Goal: Task Accomplishment & Management: Use online tool/utility

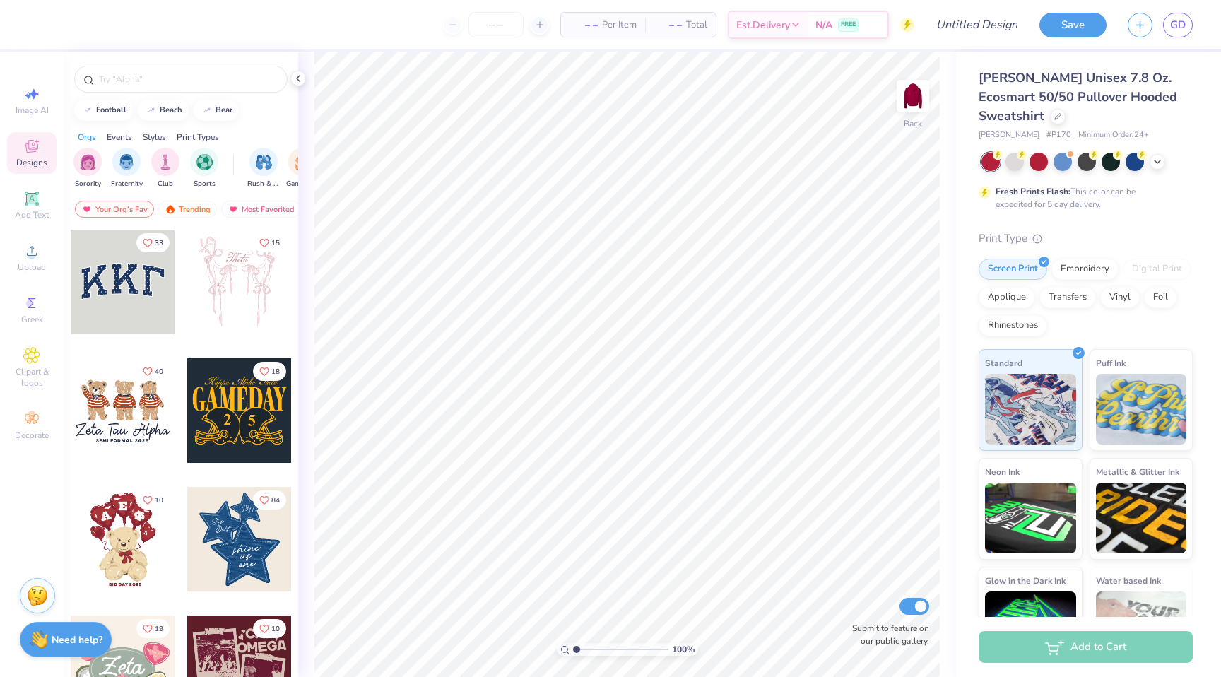
click at [151, 274] on div at bounding box center [123, 282] width 105 height 105
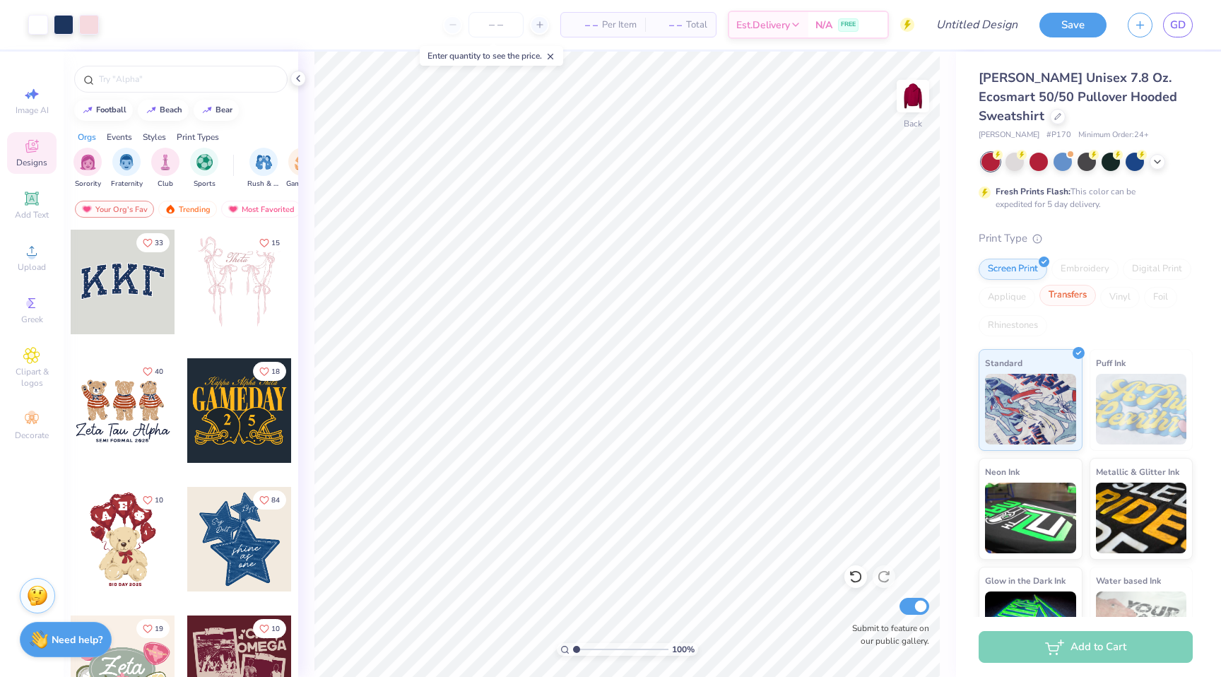
click at [1073, 300] on div "Transfers" at bounding box center [1068, 295] width 57 height 21
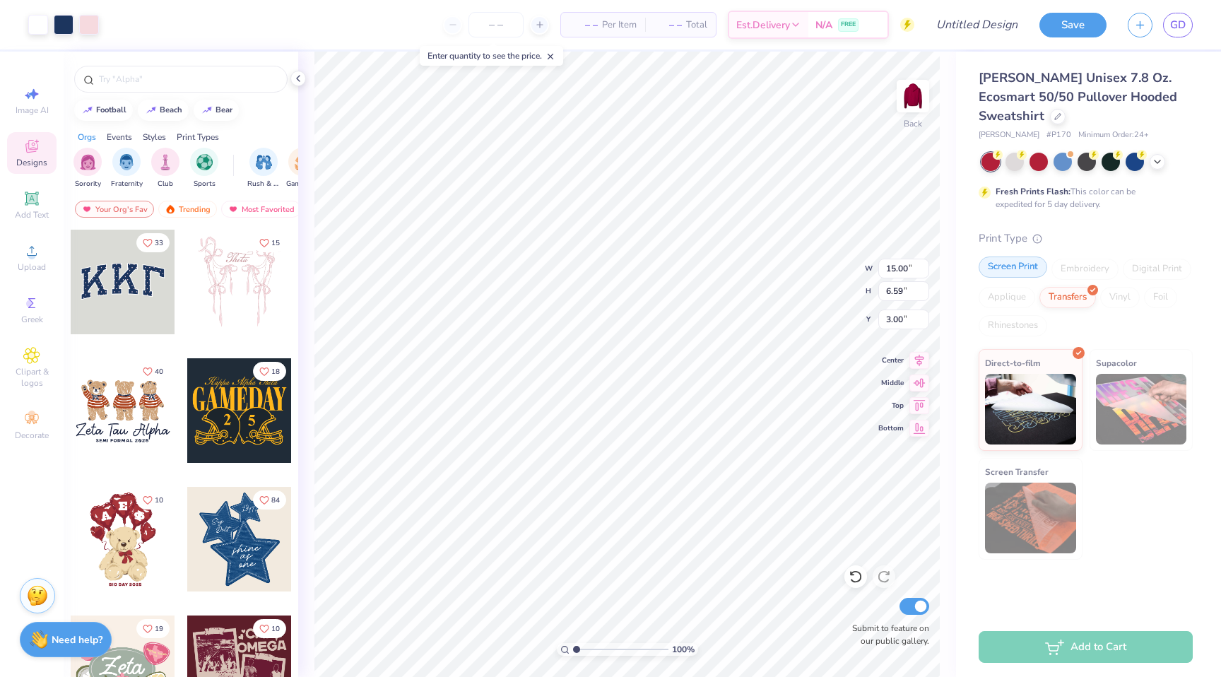
click at [1020, 271] on div "Screen Print" at bounding box center [1013, 267] width 69 height 21
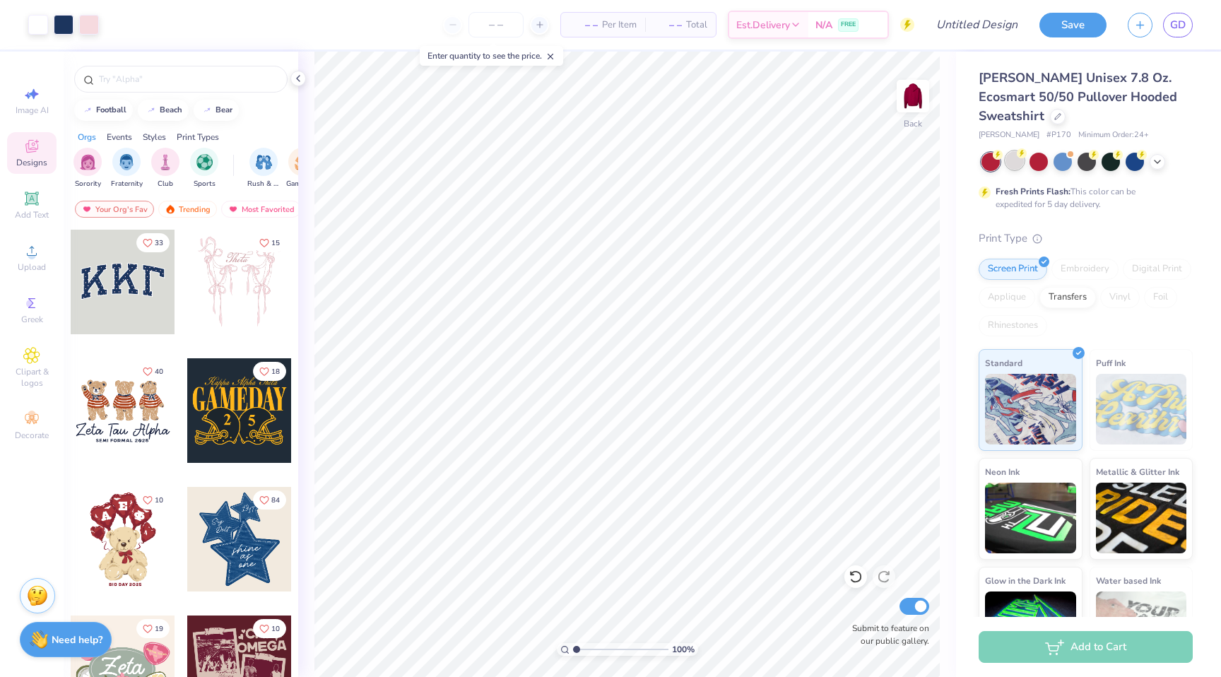
click at [1014, 166] on div at bounding box center [1015, 160] width 18 height 18
click at [535, 25] on icon at bounding box center [540, 25] width 10 height 10
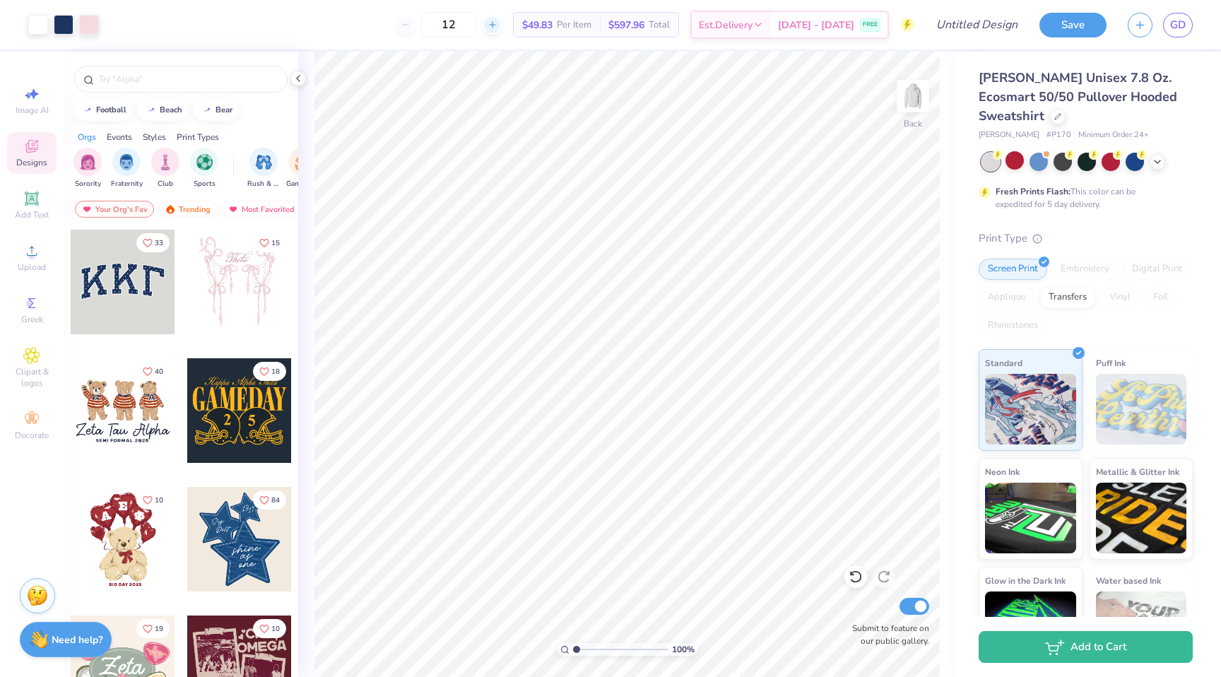
click at [493, 25] on line at bounding box center [493, 25] width 0 height 6
click at [519, 25] on input "14" at bounding box center [496, 24] width 55 height 25
click at [498, 26] on icon at bounding box center [493, 25] width 10 height 10
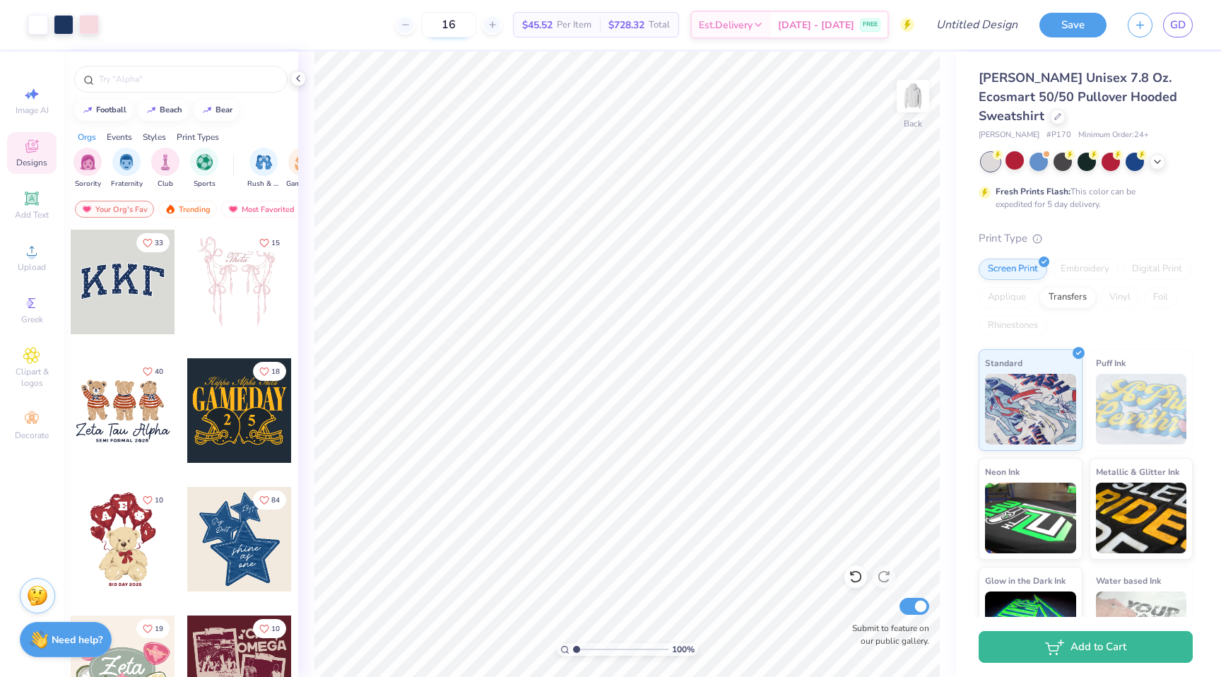
click at [476, 25] on input "16" at bounding box center [448, 24] width 55 height 25
drag, startPoint x: 488, startPoint y: 25, endPoint x: 460, endPoint y: 25, distance: 28.3
click at [460, 25] on input "16" at bounding box center [448, 24] width 55 height 25
click at [469, 23] on input "50" at bounding box center [440, 24] width 55 height 25
type input "5"
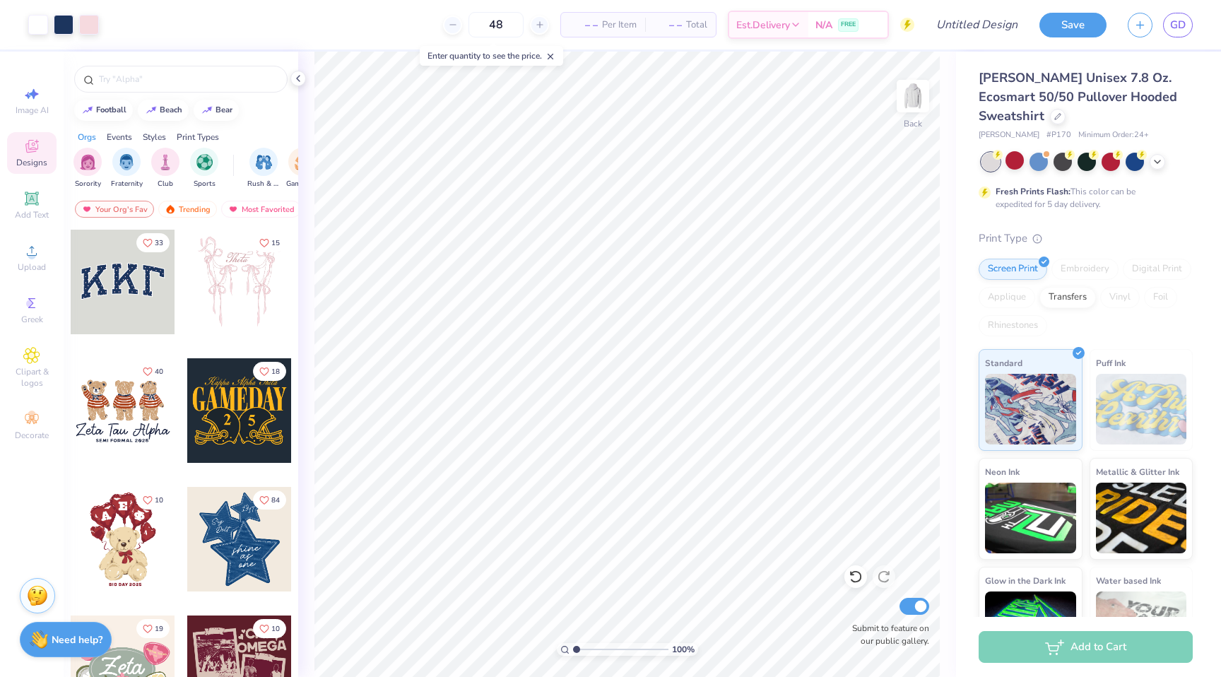
type input "48"
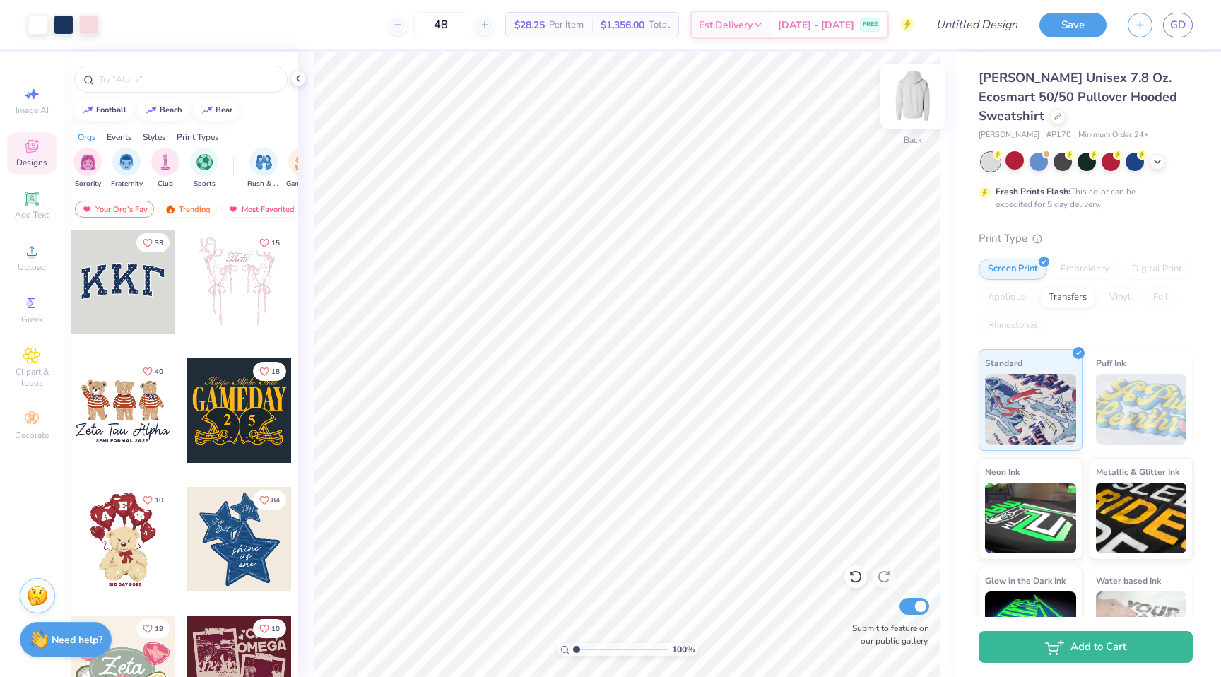
click at [924, 98] on img at bounding box center [913, 96] width 57 height 57
click at [244, 404] on div at bounding box center [239, 410] width 105 height 105
type input "12.53"
type input "9.12"
type input "6.63"
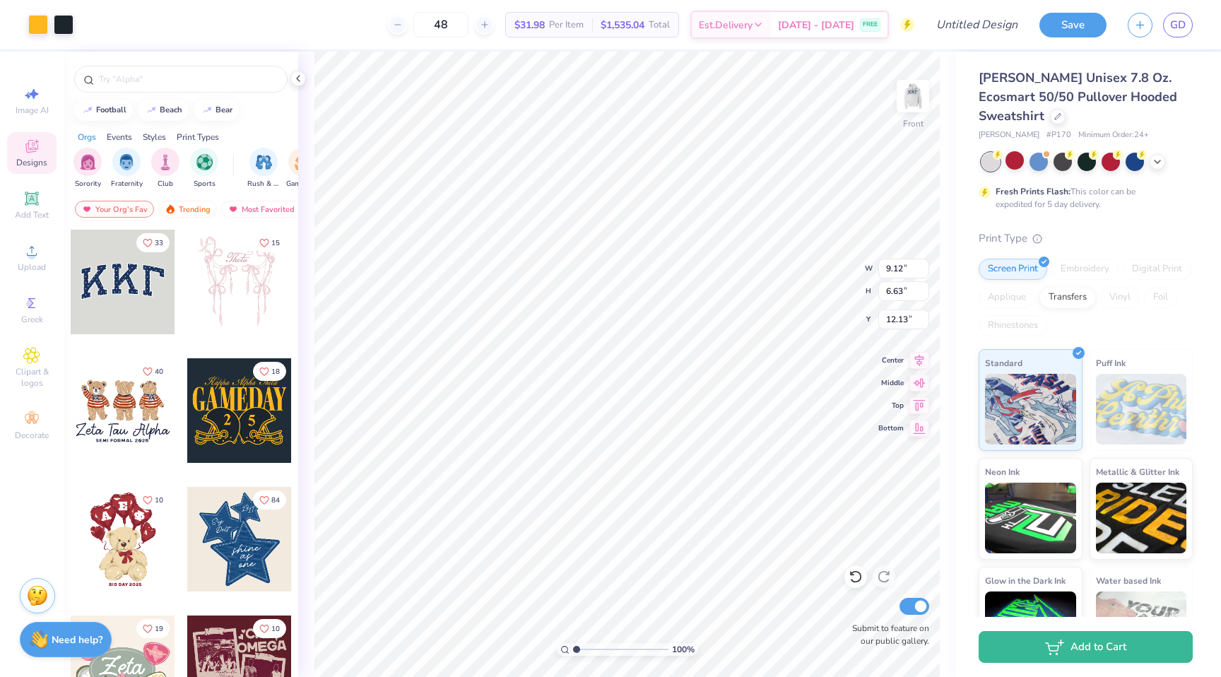
type input "12.13"
type input "10.64"
type input "7.73"
type input "12.41"
type input "9.02"
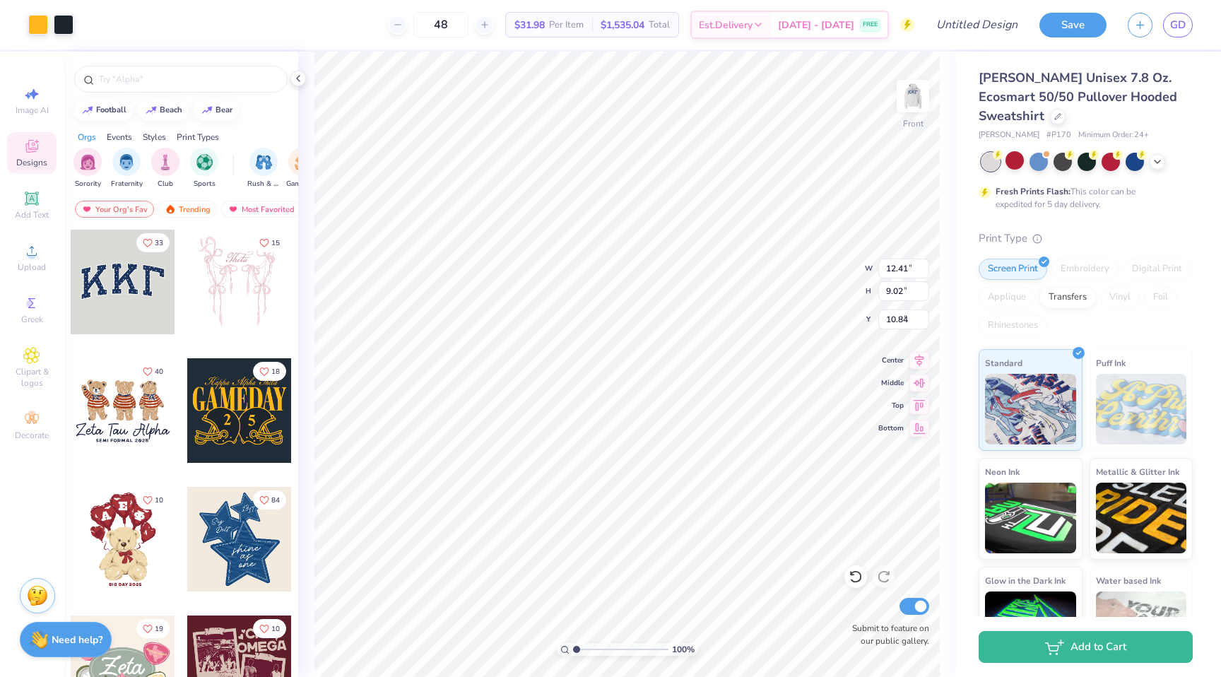
type input "6.98"
